Goal: Check status: Check status

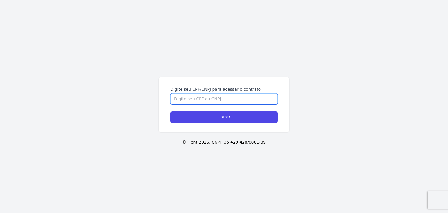
click at [193, 101] on input "Digite seu CPF/CNPJ para acessar o contrato" at bounding box center [223, 98] width 107 height 11
paste input "335.198.418-94"
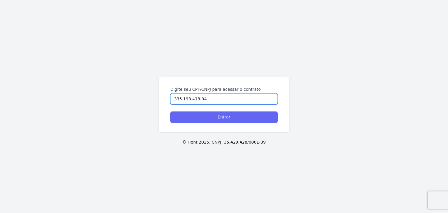
type input "335.198.418-94"
click at [204, 117] on input "Entrar" at bounding box center [223, 116] width 107 height 11
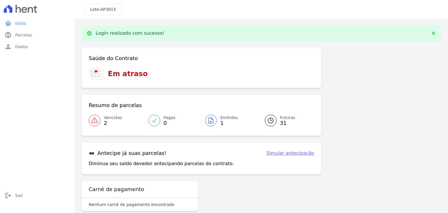
click at [205, 118] on div at bounding box center [211, 121] width 12 height 12
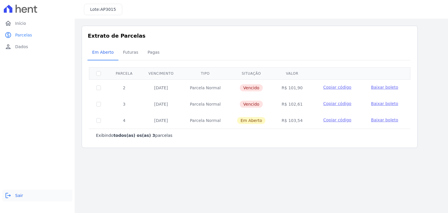
drag, startPoint x: 19, startPoint y: 202, endPoint x: 16, endPoint y: 195, distance: 7.4
click at [17, 198] on div "logout Sair logout Sair" at bounding box center [37, 199] width 70 height 19
click at [16, 195] on span "Sair" at bounding box center [19, 196] width 8 height 6
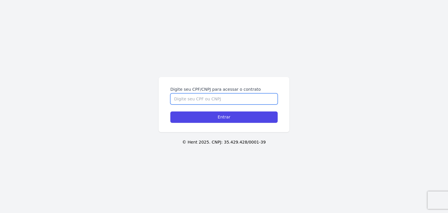
click at [237, 102] on input "Digite seu CPF/CNPJ para acessar o contrato" at bounding box center [223, 98] width 107 height 11
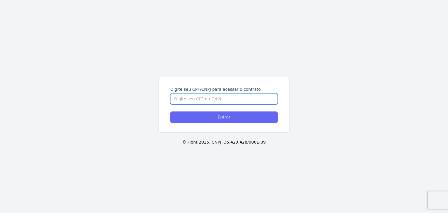
paste input "308.959.858-29"
type input "308.959.858-29"
click at [239, 113] on input "Entrar" at bounding box center [223, 116] width 107 height 11
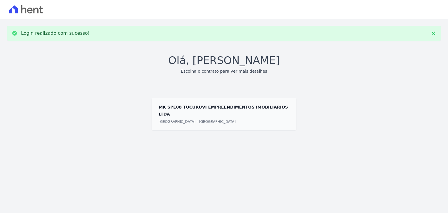
click at [206, 112] on span at bounding box center [224, 113] width 145 height 33
click at [199, 118] on span at bounding box center [224, 113] width 145 height 33
click at [198, 117] on span at bounding box center [224, 113] width 145 height 33
drag, startPoint x: 198, startPoint y: 116, endPoint x: 379, endPoint y: 43, distance: 195.1
click at [203, 111] on span at bounding box center [224, 113] width 145 height 33
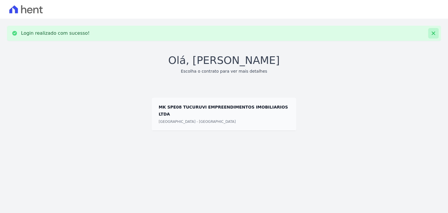
click at [435, 33] on icon at bounding box center [434, 33] width 6 height 6
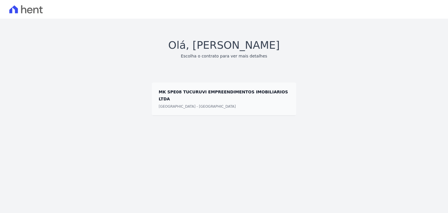
drag, startPoint x: 225, startPoint y: 58, endPoint x: 225, endPoint y: 54, distance: 4.1
click at [225, 58] on h3 "Escolha o contrato para ver mais detalhes" at bounding box center [224, 56] width 86 height 6
drag, startPoint x: 225, startPoint y: 54, endPoint x: 219, endPoint y: 86, distance: 32.0
click at [225, 55] on h3 "Escolha o contrato para ver mais detalhes" at bounding box center [224, 56] width 86 height 6
drag, startPoint x: 221, startPoint y: 88, endPoint x: 216, endPoint y: 97, distance: 9.5
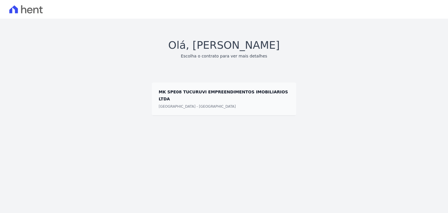
click at [218, 93] on span at bounding box center [224, 98] width 145 height 33
click at [217, 97] on span at bounding box center [224, 98] width 145 height 33
drag, startPoint x: 230, startPoint y: 69, endPoint x: 236, endPoint y: 51, distance: 18.4
click at [232, 61] on div "Olá, Marina Lima Escolha o contrato para ver mais detalhes MK SPE08 TUCURUVI EM…" at bounding box center [224, 76] width 434 height 78
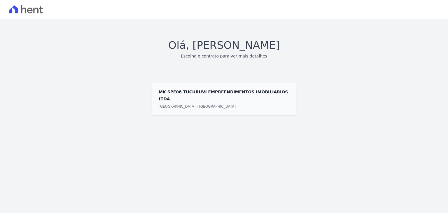
click at [236, 50] on h1 "Olá, Marina Lima" at bounding box center [223, 45] width 111 height 16
click at [239, 47] on h1 "Olá, Marina Lima" at bounding box center [223, 45] width 111 height 16
click at [243, 44] on h1 "Olá, Marina Lima" at bounding box center [223, 45] width 111 height 16
click at [231, 85] on span at bounding box center [224, 98] width 145 height 33
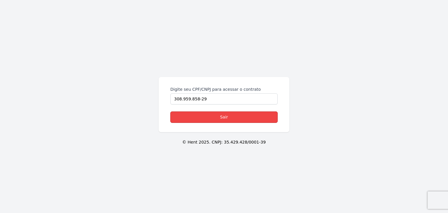
click at [235, 114] on link "Sair" at bounding box center [223, 116] width 107 height 11
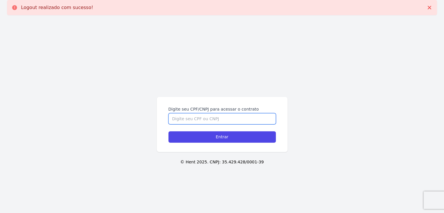
click at [214, 122] on input "Digite seu CPF/CNPJ para acessar o contrato" at bounding box center [221, 118] width 107 height 11
paste input "308.959.858-29"
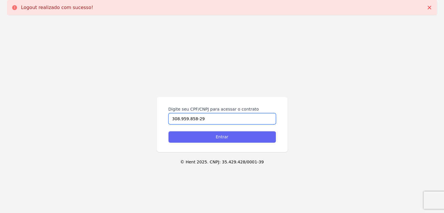
type input "308.959.858-29"
click at [217, 134] on input "Entrar" at bounding box center [221, 136] width 107 height 11
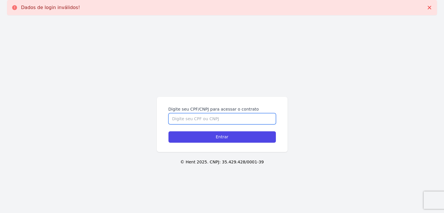
click at [215, 118] on input "Digite seu CPF/CNPJ para acessar o contrato" at bounding box center [221, 118] width 107 height 11
paste input "308.959.858-29"
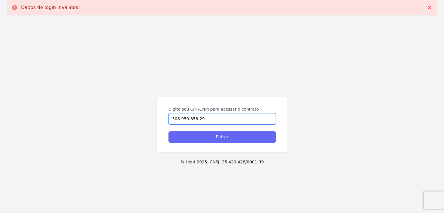
type input "308.959.858-29"
click at [216, 138] on input "Entrar" at bounding box center [221, 136] width 107 height 11
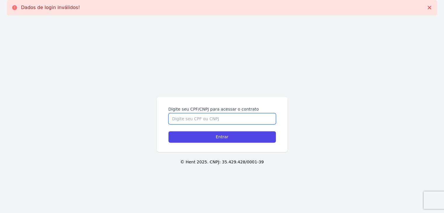
click at [214, 113] on input "Digite seu CPF/CNPJ para acessar o contrato" at bounding box center [221, 118] width 107 height 11
paste input "308.959.858-29"
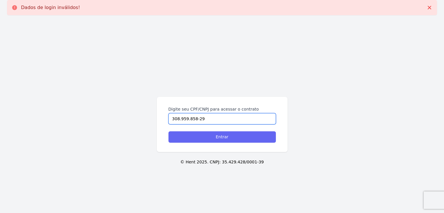
type input "308.959.858-29"
click at [203, 135] on input "Entrar" at bounding box center [221, 136] width 107 height 11
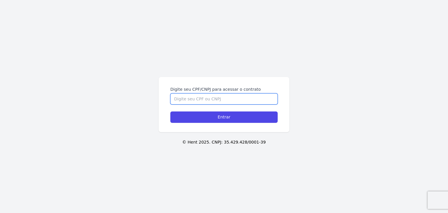
click at [251, 97] on input "Digite seu CPF/CNPJ para acessar o contrato" at bounding box center [223, 98] width 107 height 11
paste input "308.959.858-29"
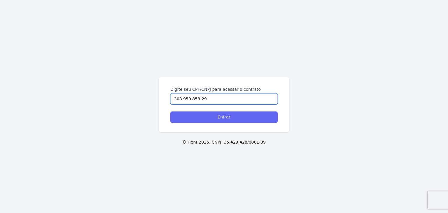
type input "308.959.858-29"
click at [254, 120] on input "Entrar" at bounding box center [223, 116] width 107 height 11
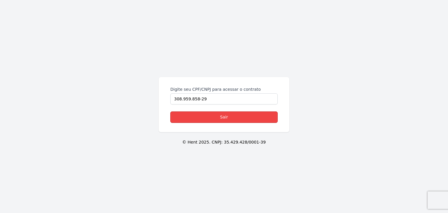
click at [257, 118] on link "Sair" at bounding box center [223, 116] width 107 height 11
